Goal: Use online tool/utility: Use online tool/utility

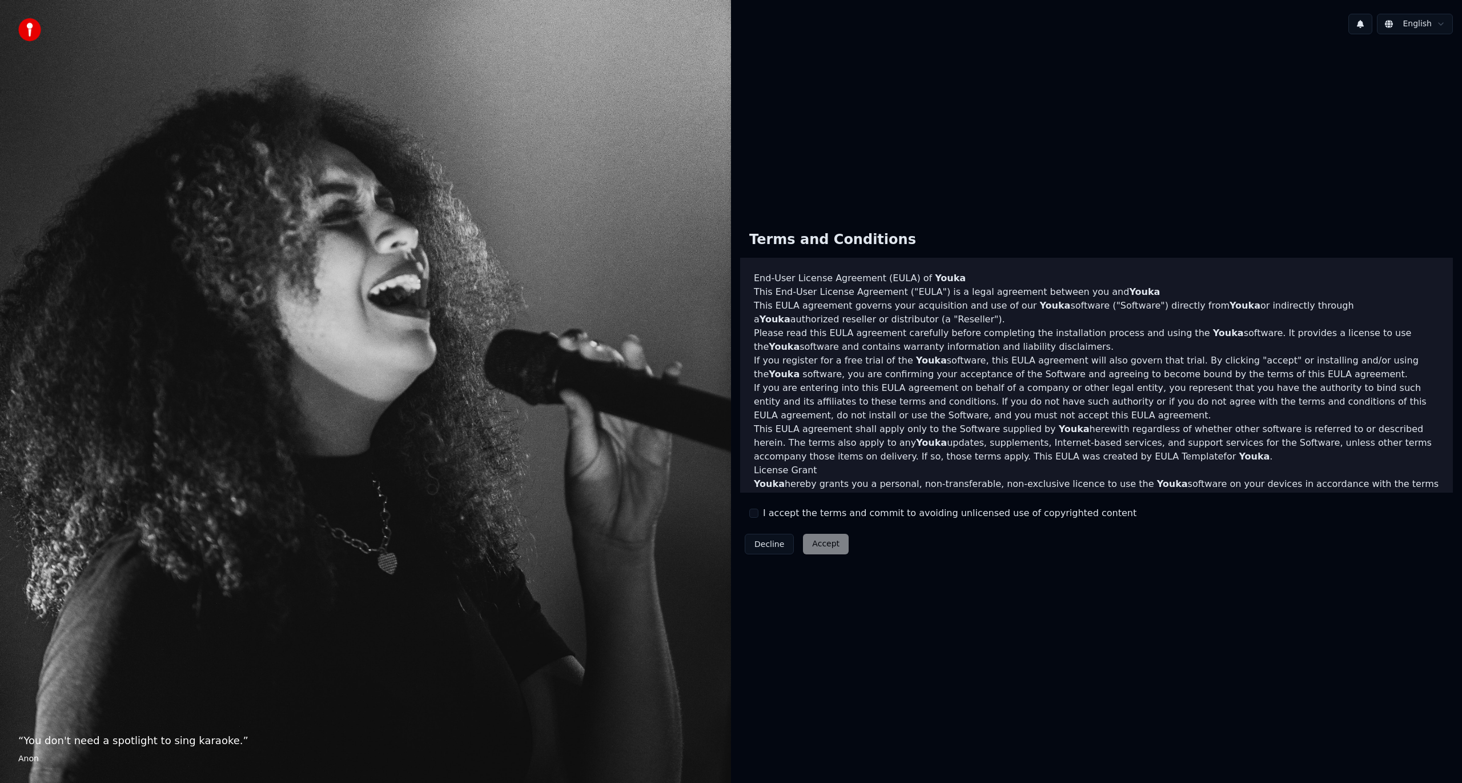
click at [796, 510] on label "I accept the terms and commit to avoiding unlicensed use of copyrighted content" at bounding box center [950, 513] width 374 height 14
click at [759, 510] on button "I accept the terms and commit to avoiding unlicensed use of copyrighted content" at bounding box center [753, 512] width 9 height 9
click at [821, 545] on button "Accept" at bounding box center [826, 544] width 46 height 21
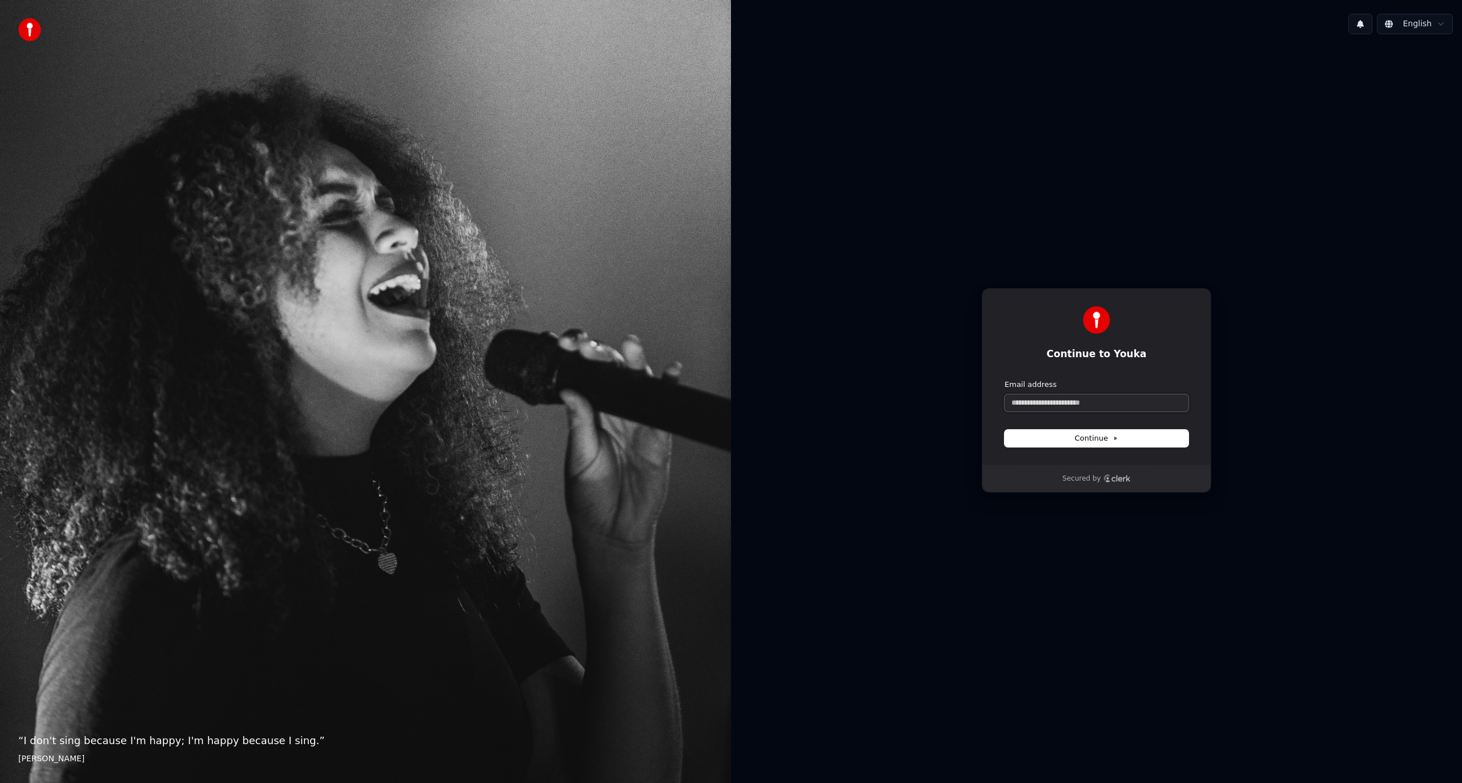
click at [1085, 408] on input "Email address" at bounding box center [1097, 402] width 184 height 17
click at [1005, 379] on button "submit" at bounding box center [1005, 379] width 0 height 0
type input "**********"
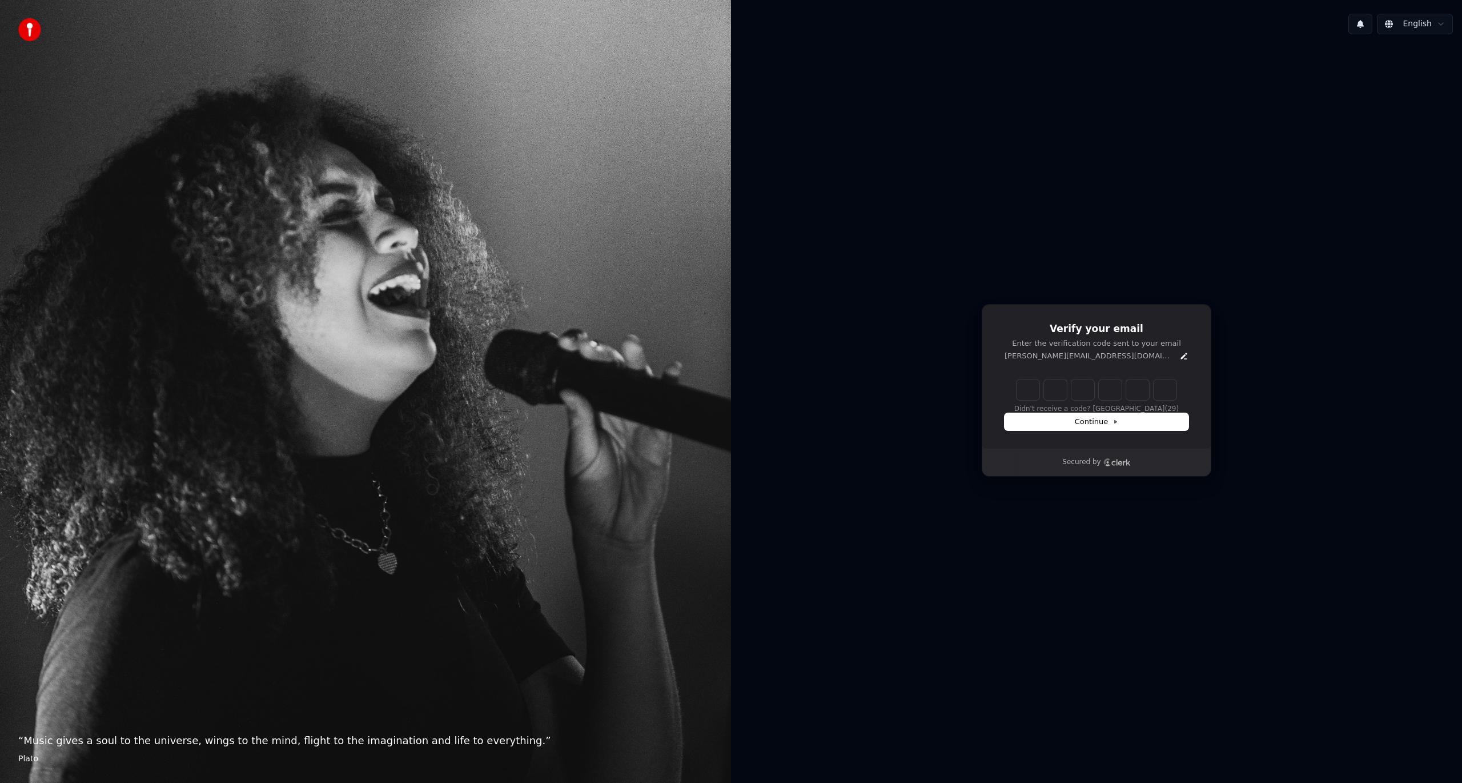
click at [1024, 394] on input "Enter verification code" at bounding box center [1097, 389] width 160 height 21
type input "******"
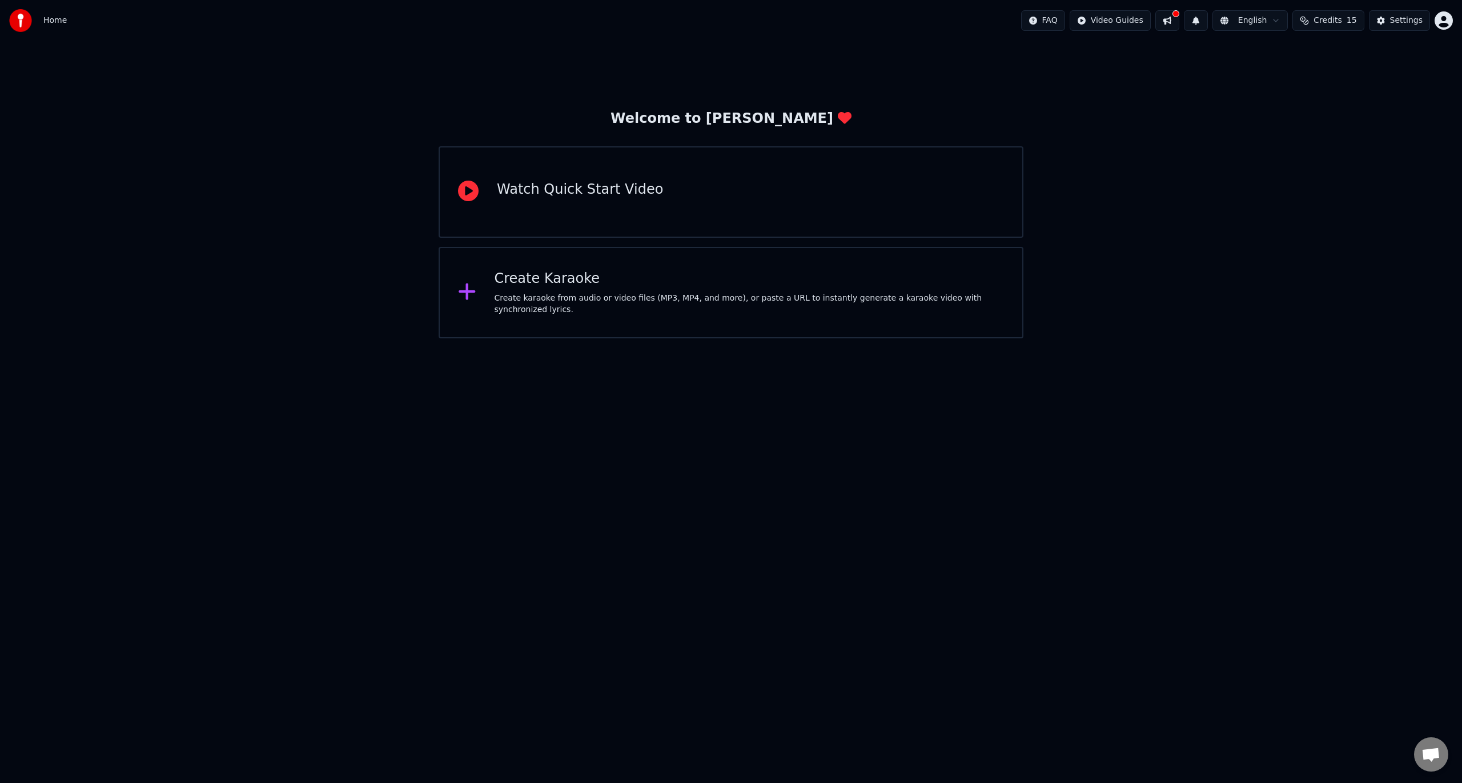
click at [684, 303] on div "Create karaoke from audio or video files (MP3, MP4, and more), or paste a URL t…" at bounding box center [750, 303] width 510 height 23
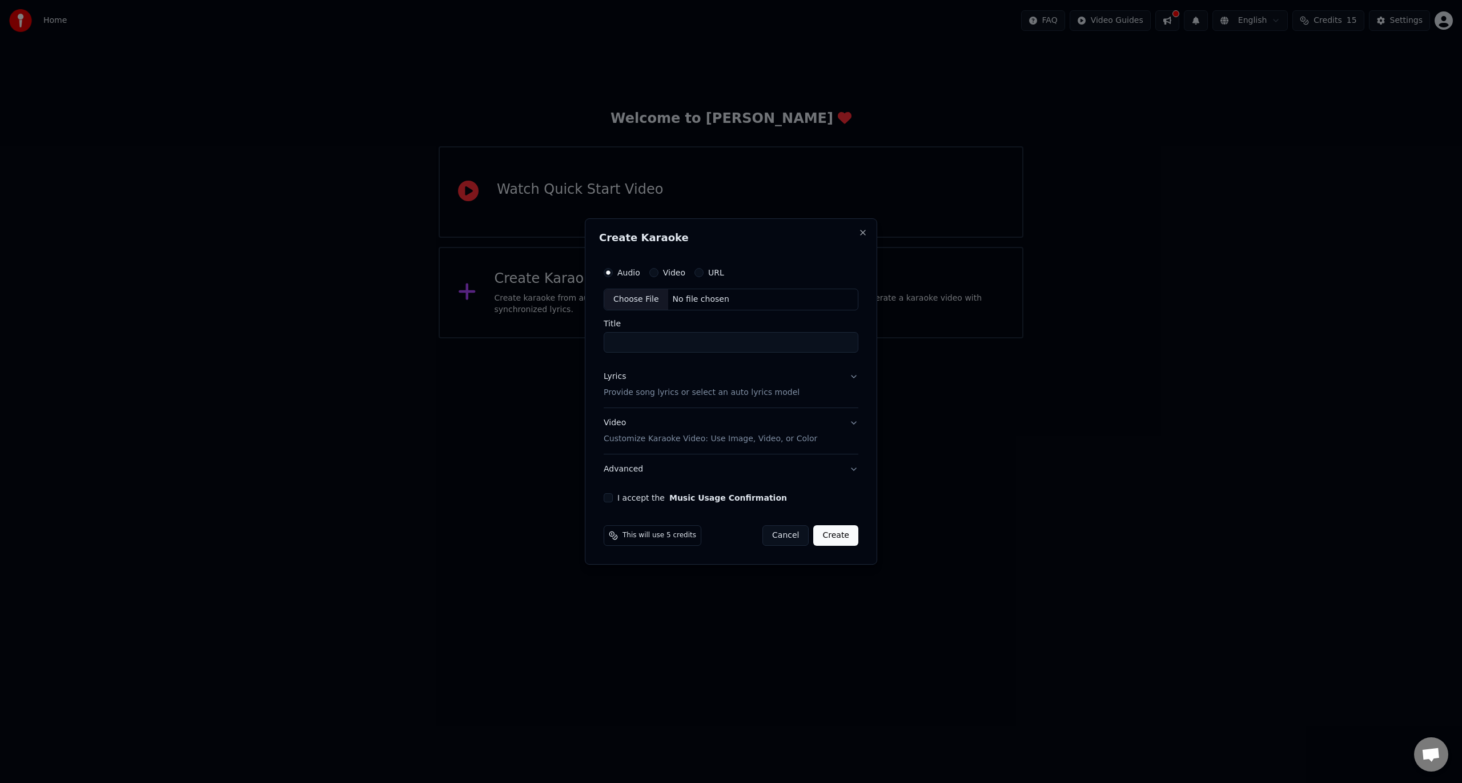
click at [672, 268] on label "Video" at bounding box center [674, 272] width 22 height 8
click at [659, 268] on button "Video" at bounding box center [653, 272] width 9 height 9
click at [716, 268] on label "URL" at bounding box center [716, 272] width 16 height 8
click at [704, 268] on button "URL" at bounding box center [699, 272] width 9 height 9
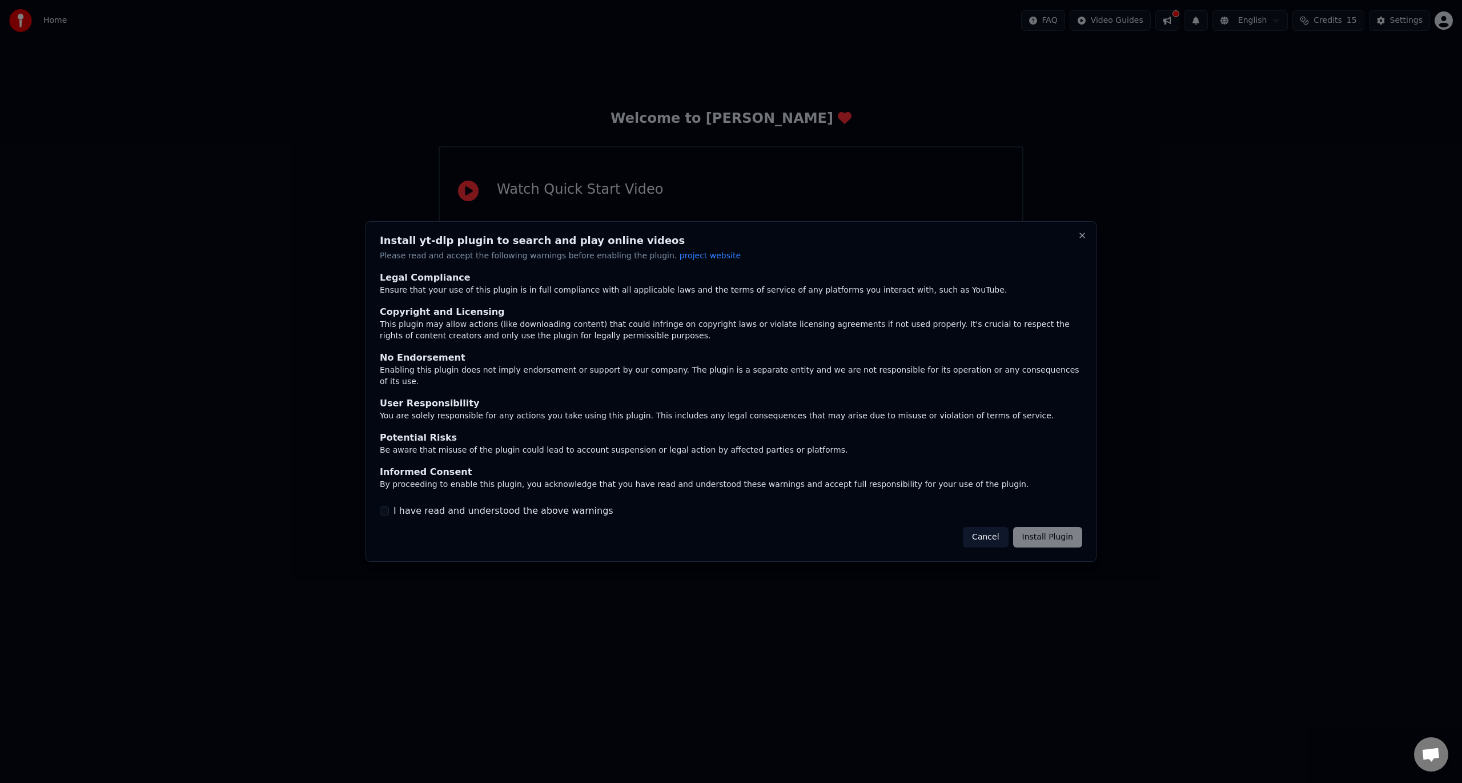
click at [563, 511] on label "I have read and understood the above warnings" at bounding box center [504, 511] width 220 height 14
click at [389, 511] on button "I have read and understood the above warnings" at bounding box center [384, 510] width 9 height 9
click at [1030, 527] on button "Install Plugin" at bounding box center [1047, 537] width 69 height 21
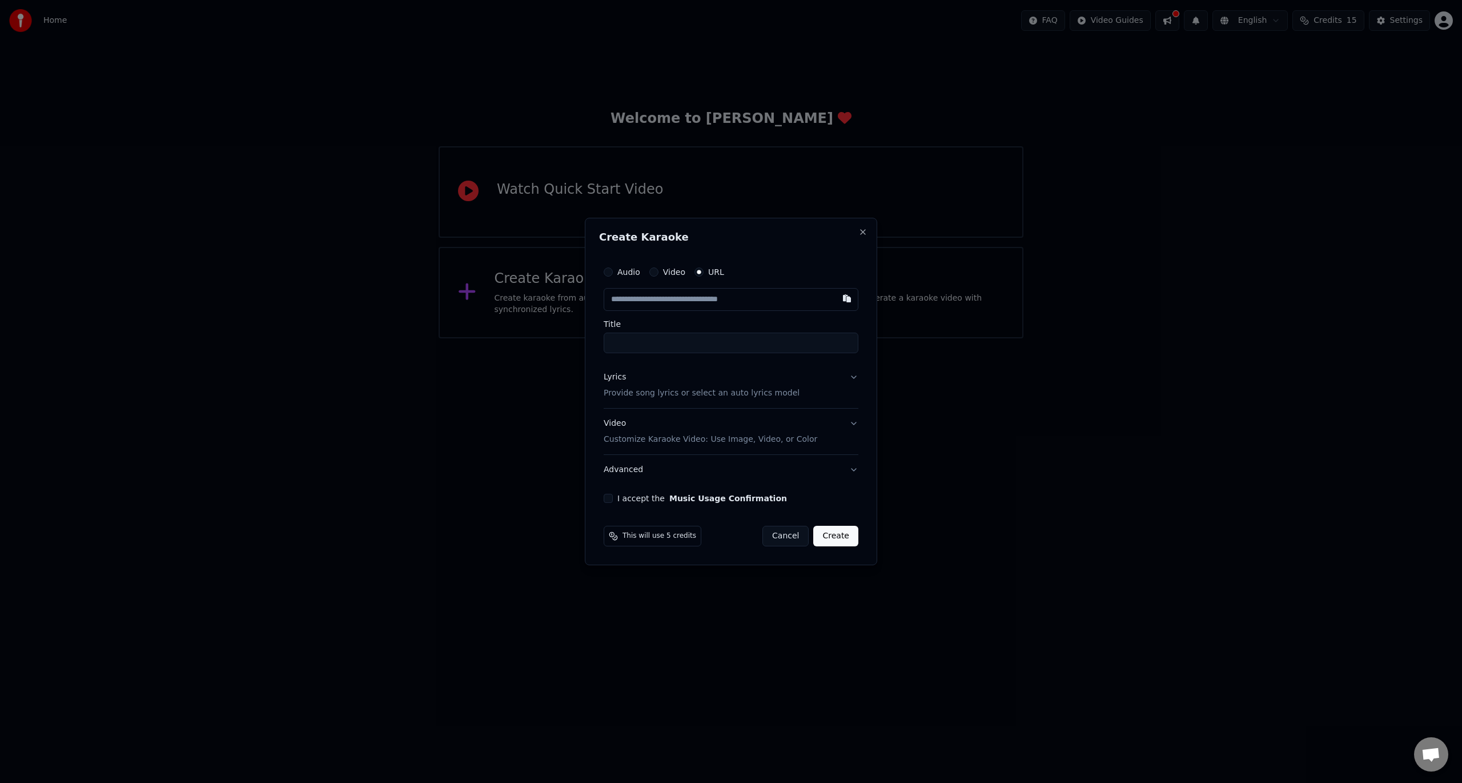
click at [652, 534] on span "This will use 5 credits" at bounding box center [660, 535] width 74 height 9
click at [665, 271] on label "Video" at bounding box center [674, 272] width 22 height 8
click at [659, 271] on button "Video" at bounding box center [653, 271] width 9 height 9
click at [619, 267] on div "Audio Video URL" at bounding box center [731, 272] width 255 height 23
click at [627, 271] on label "Audio" at bounding box center [628, 272] width 23 height 8
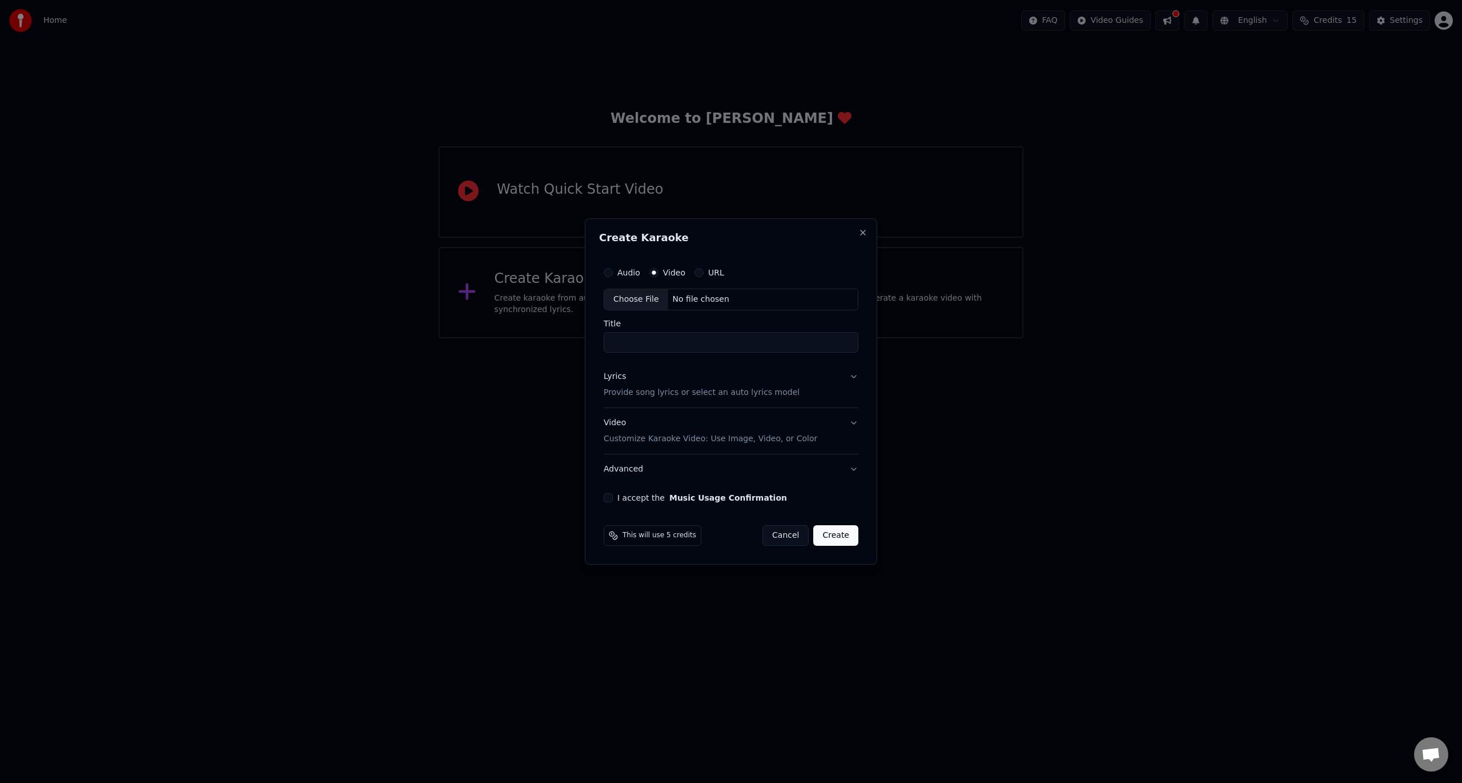
click at [613, 271] on button "Audio" at bounding box center [608, 272] width 9 height 9
click at [866, 234] on button "Close" at bounding box center [863, 232] width 9 height 9
